Goal: Task Accomplishment & Management: Manage account settings

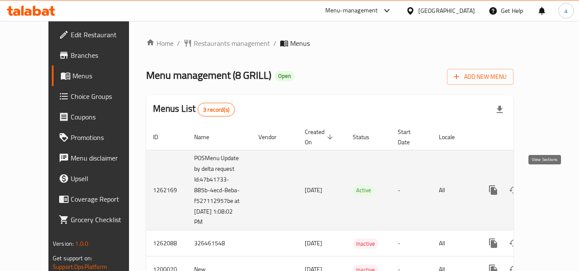
click at [550, 185] on icon "enhanced table" at bounding box center [555, 190] width 10 height 10
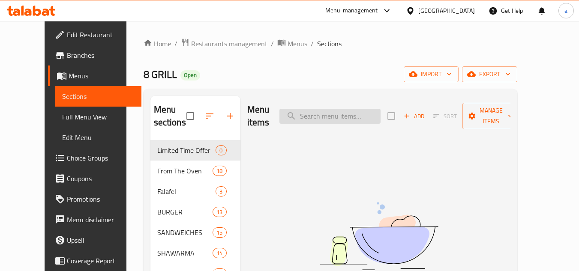
click at [323, 109] on input "search" at bounding box center [329, 116] width 101 height 15
paste input "Shish Tawook Grilled with Smoked Rice"
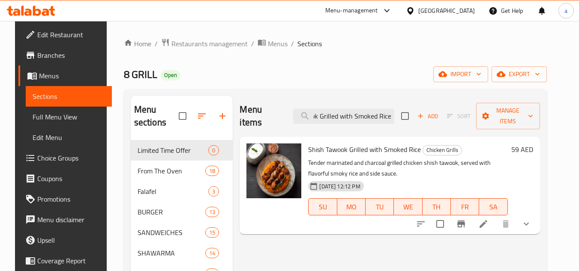
type input "Shish Tawook Grilled with Smoked Rice"
click at [488, 219] on icon at bounding box center [483, 224] width 10 height 10
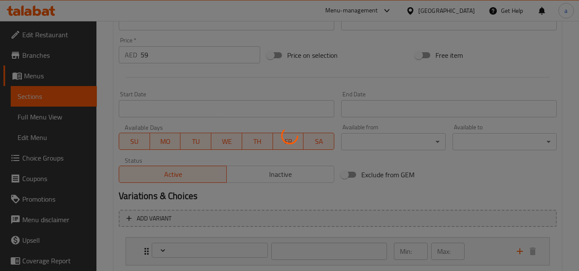
type input "اضف طبق جانبي صغير:"
type input "0"
type input "5"
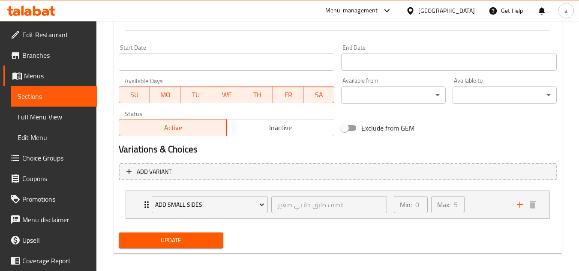
scroll to position [361, 0]
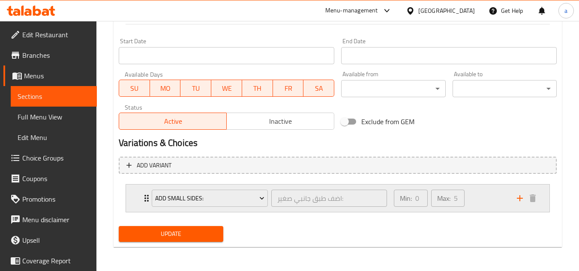
click at [479, 200] on div "Min: 0 ​ Max: 5 ​" at bounding box center [450, 198] width 123 height 27
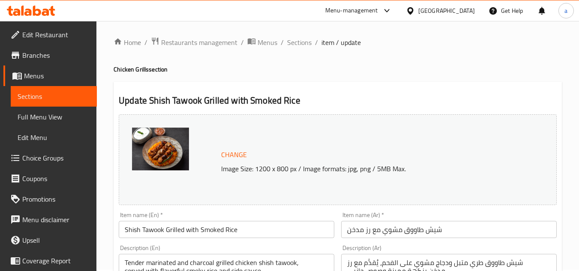
scroll to position [0, 0]
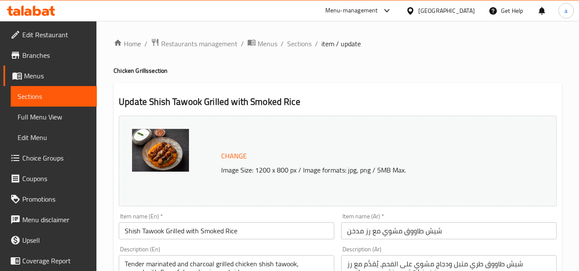
click at [445, 11] on div "[GEOGRAPHIC_DATA]" at bounding box center [446, 10] width 57 height 9
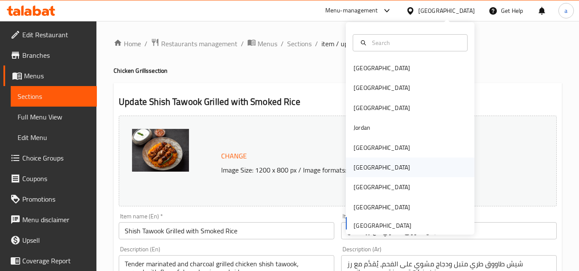
click at [368, 166] on div "[GEOGRAPHIC_DATA]" at bounding box center [382, 168] width 70 height 20
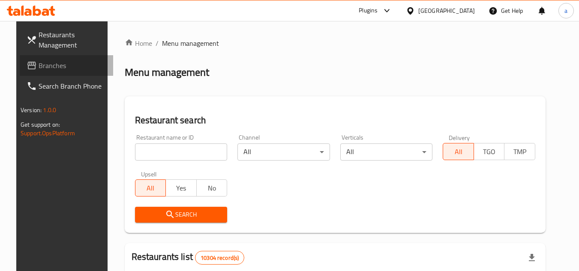
click at [51, 69] on span "Branches" at bounding box center [73, 65] width 68 height 10
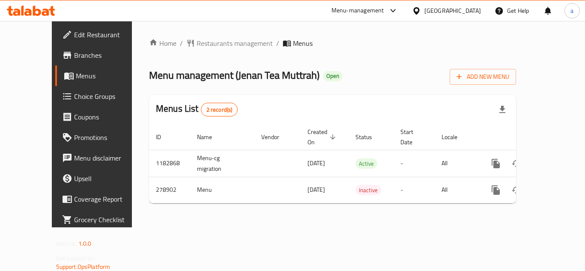
click at [479, 12] on div "[GEOGRAPHIC_DATA]" at bounding box center [452, 10] width 57 height 9
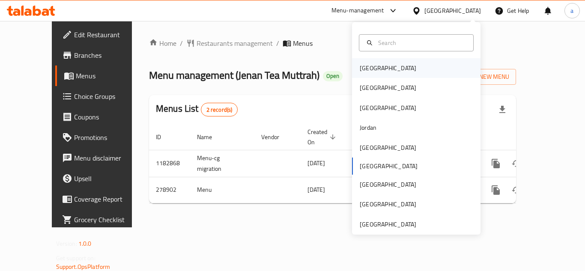
click at [384, 66] on div "[GEOGRAPHIC_DATA]" at bounding box center [416, 68] width 129 height 20
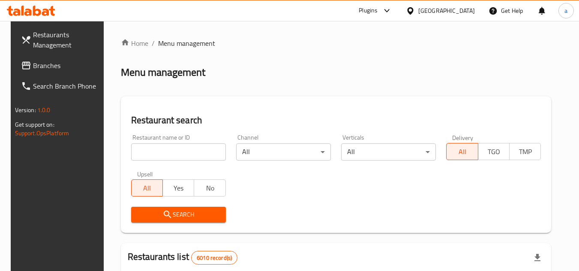
click at [44, 65] on span "Branches" at bounding box center [67, 65] width 68 height 10
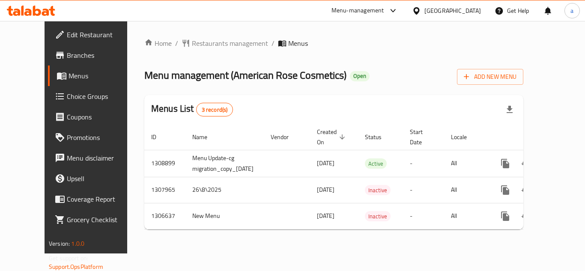
click at [474, 13] on div "[GEOGRAPHIC_DATA]" at bounding box center [452, 10] width 57 height 9
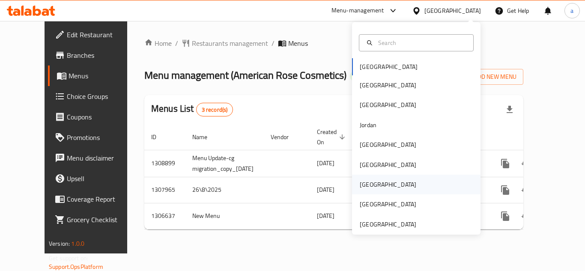
click at [373, 179] on div "[GEOGRAPHIC_DATA]" at bounding box center [388, 185] width 70 height 20
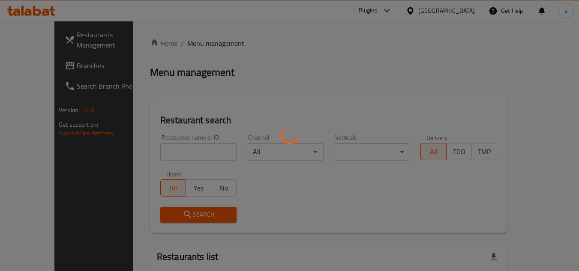
click at [34, 61] on div at bounding box center [289, 135] width 579 height 271
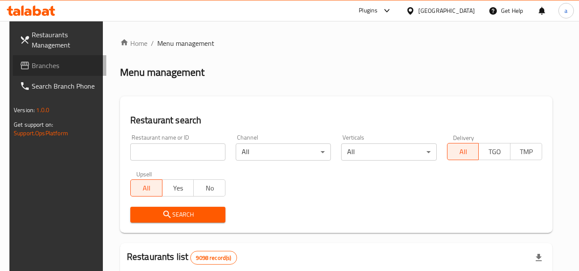
click at [37, 66] on span "Branches" at bounding box center [66, 65] width 68 height 10
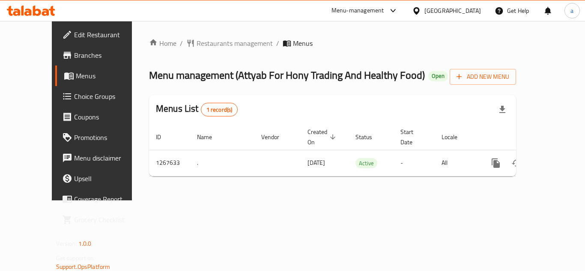
click at [472, 10] on div "[GEOGRAPHIC_DATA]" at bounding box center [452, 10] width 57 height 9
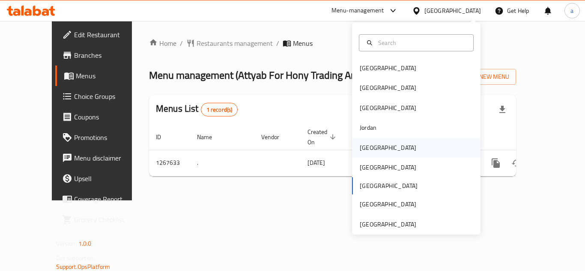
click at [379, 149] on div "[GEOGRAPHIC_DATA]" at bounding box center [416, 148] width 129 height 20
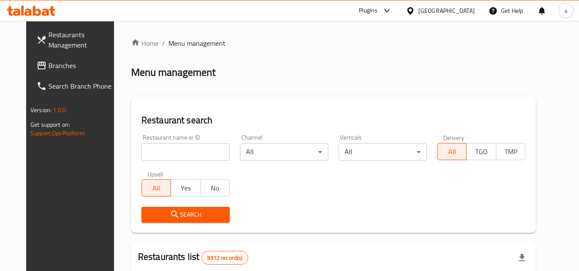
click at [48, 69] on span "Branches" at bounding box center [82, 65] width 68 height 10
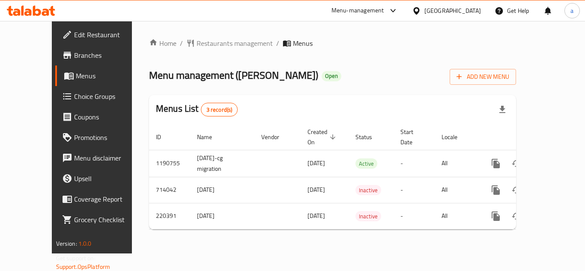
click at [470, 10] on div "[GEOGRAPHIC_DATA]" at bounding box center [452, 10] width 57 height 9
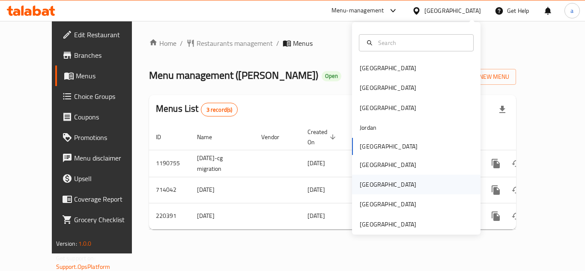
click at [364, 192] on div "[GEOGRAPHIC_DATA]" at bounding box center [388, 185] width 70 height 20
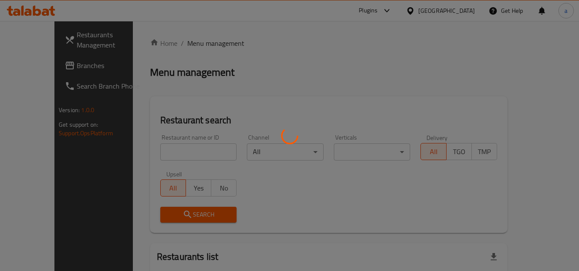
click at [49, 69] on div at bounding box center [289, 135] width 579 height 271
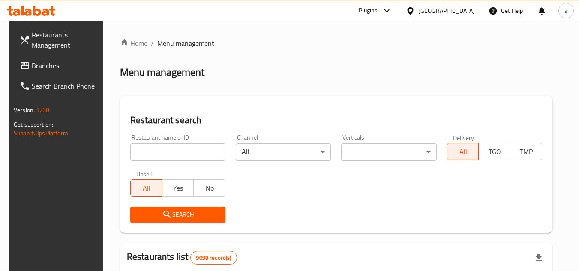
click at [49, 69] on span "Branches" at bounding box center [66, 65] width 68 height 10
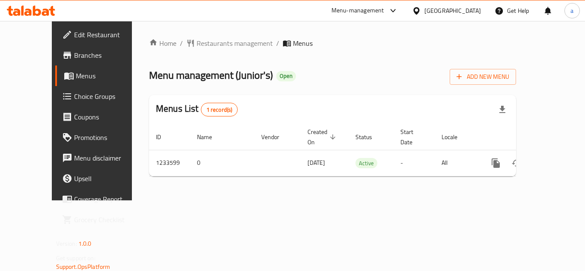
click at [466, 15] on div "[GEOGRAPHIC_DATA]" at bounding box center [452, 10] width 57 height 9
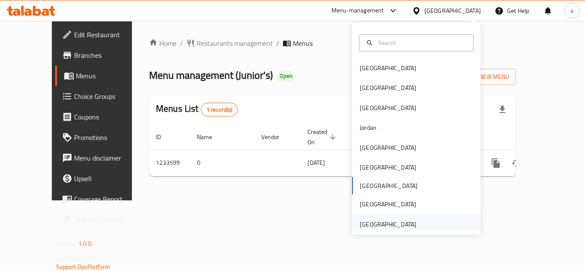
click at [397, 225] on div "[GEOGRAPHIC_DATA]" at bounding box center [388, 224] width 57 height 9
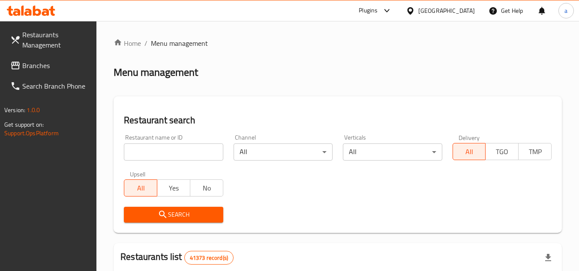
click at [46, 64] on span "Branches" at bounding box center [56, 65] width 68 height 10
